Goal: Information Seeking & Learning: Learn about a topic

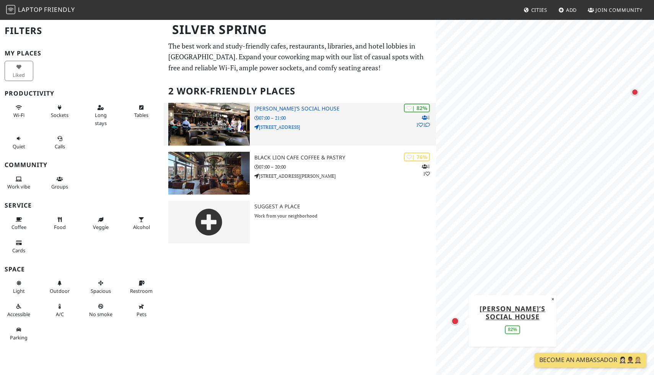
click at [223, 124] on img at bounding box center [209, 124] width 82 height 43
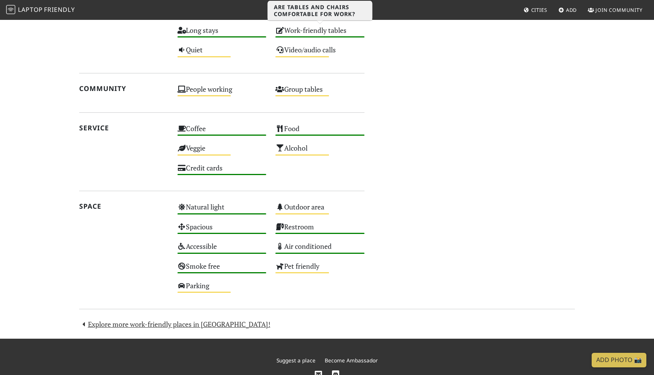
scroll to position [456, 0]
